Goal: Navigation & Orientation: Understand site structure

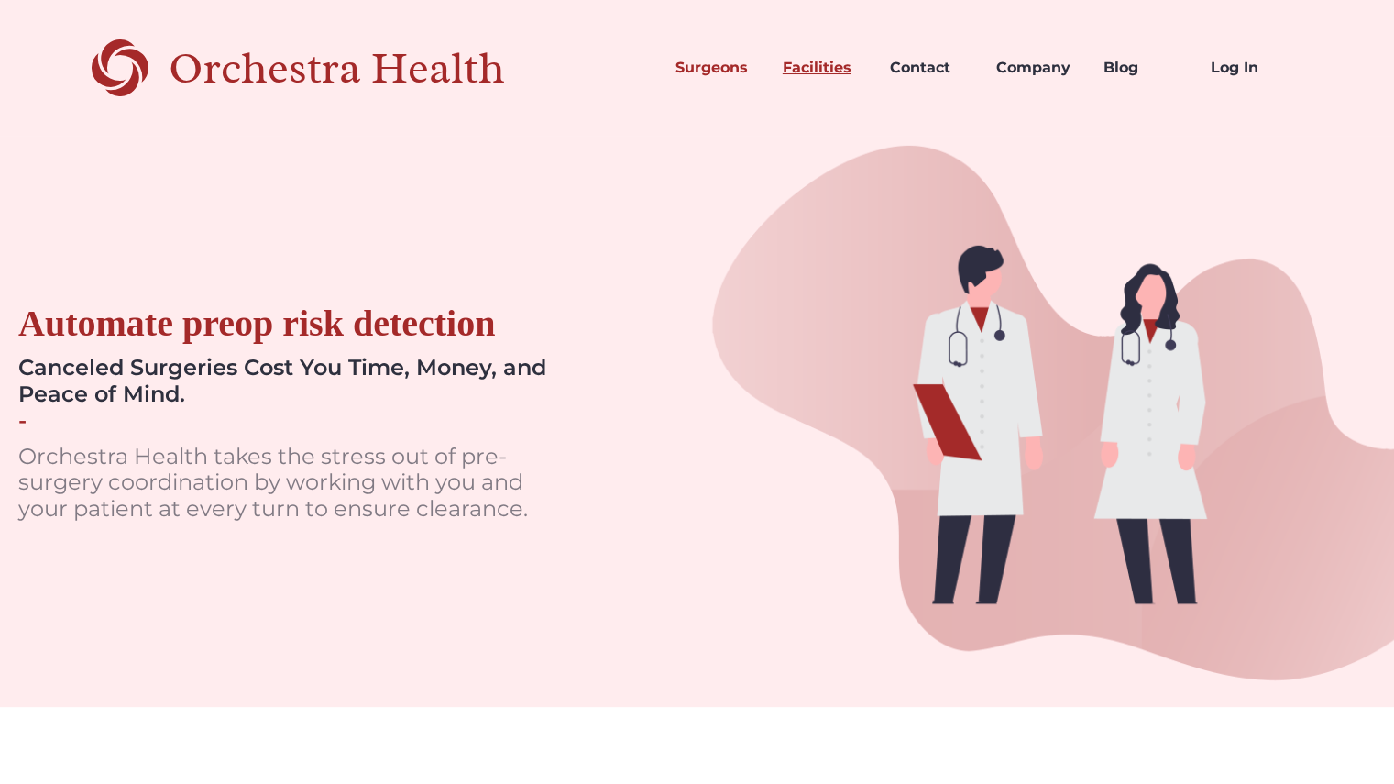
click at [842, 66] on link "Facilities" at bounding box center [821, 68] width 107 height 62
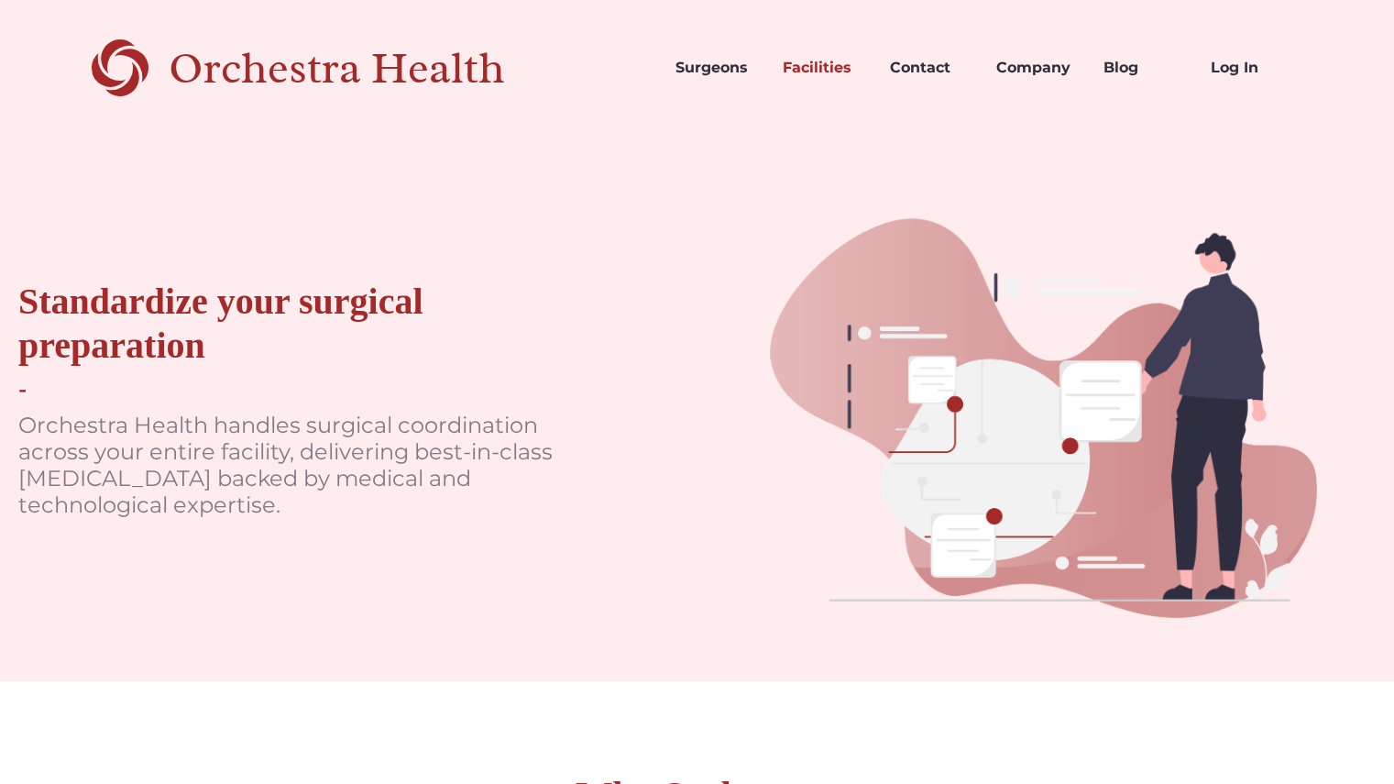
scroll to position [1, 0]
click at [908, 51] on link "Contact" at bounding box center [928, 67] width 107 height 62
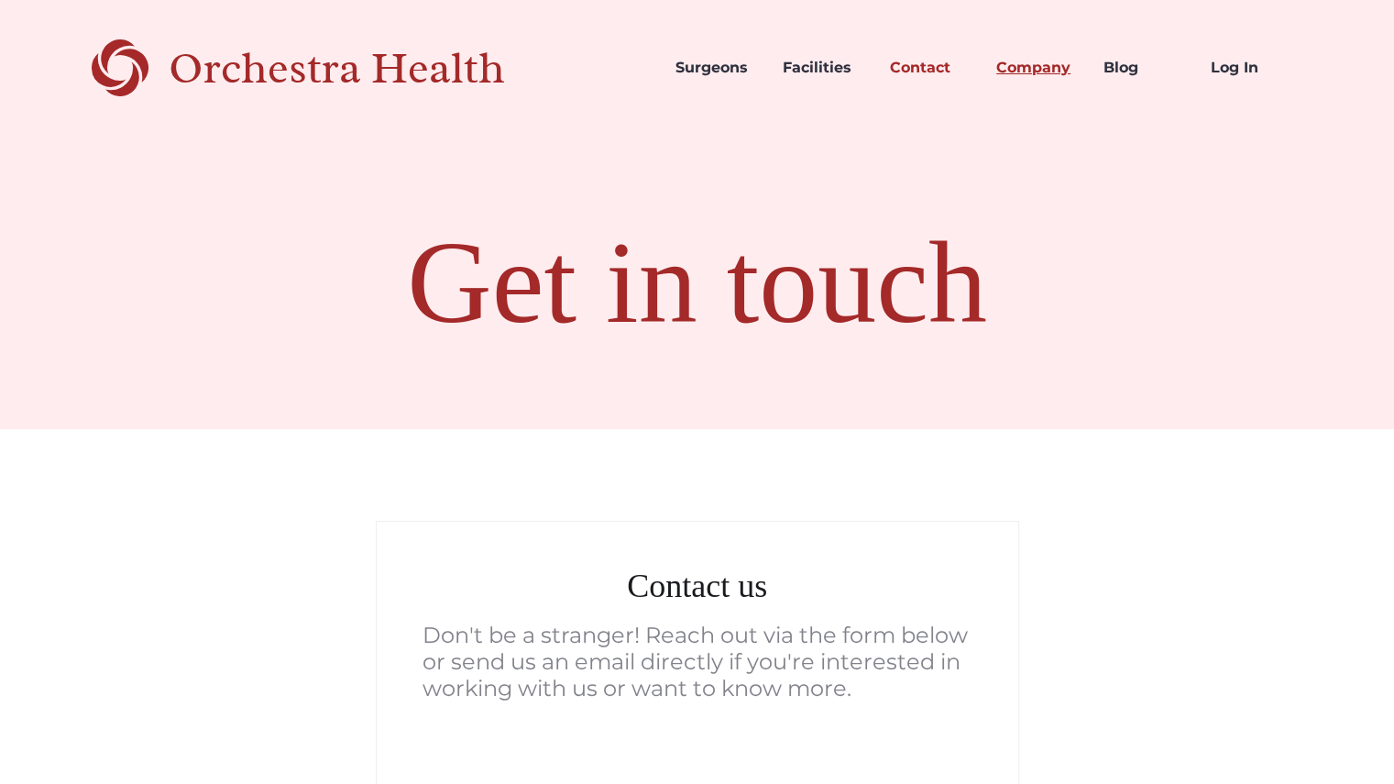
click at [1046, 63] on link "Company" at bounding box center [1035, 68] width 107 height 62
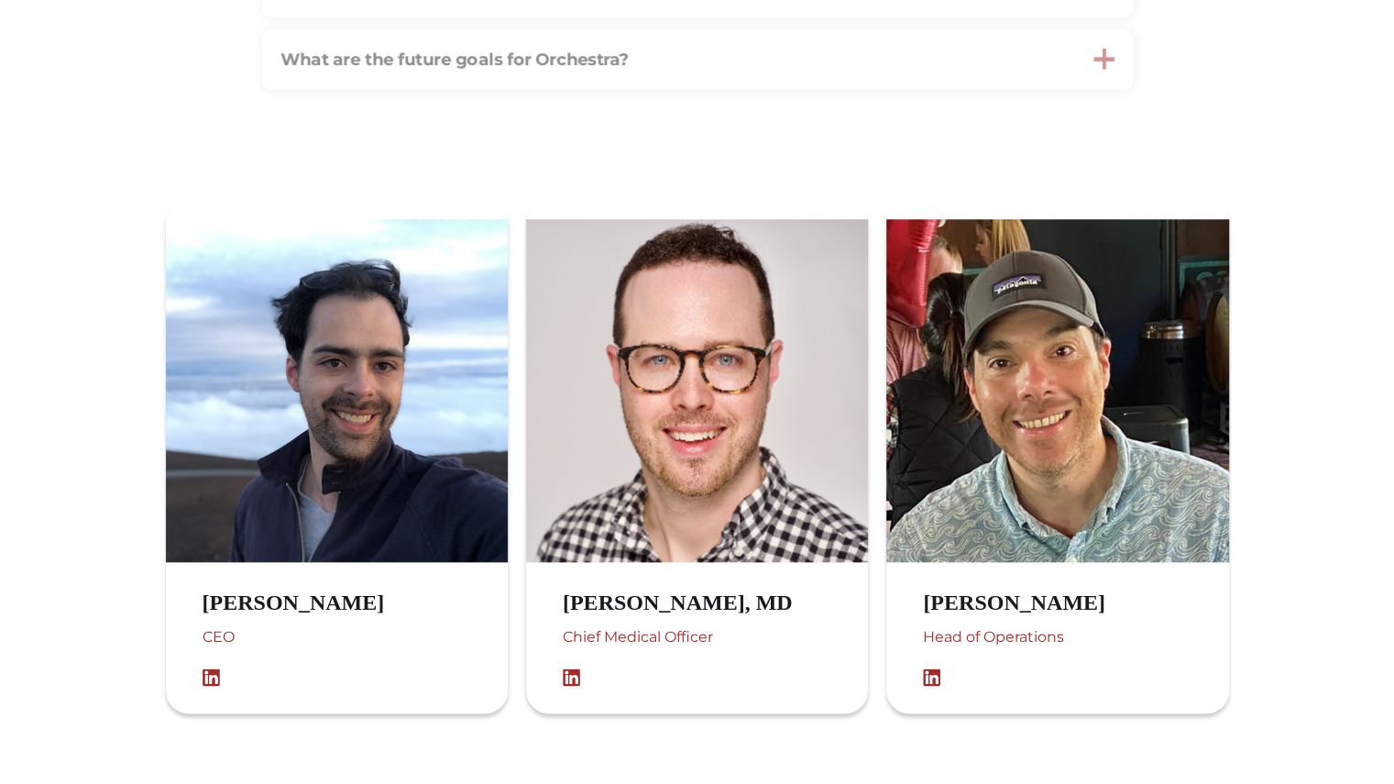
scroll to position [926, 0]
